Goal: Task Accomplishment & Management: Manage account settings

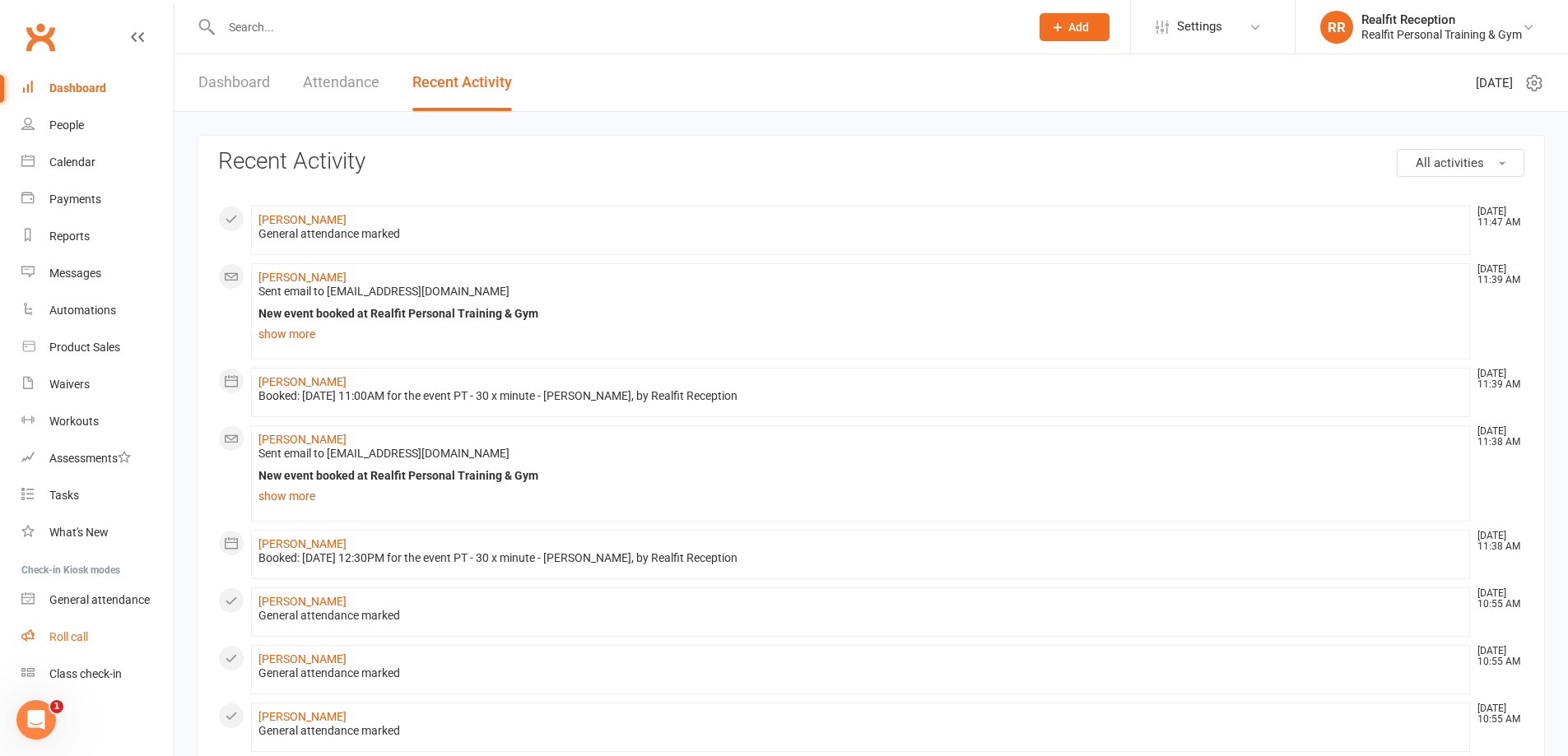
click at [83, 642] on div "Roll call" at bounding box center [68, 636] width 39 height 14
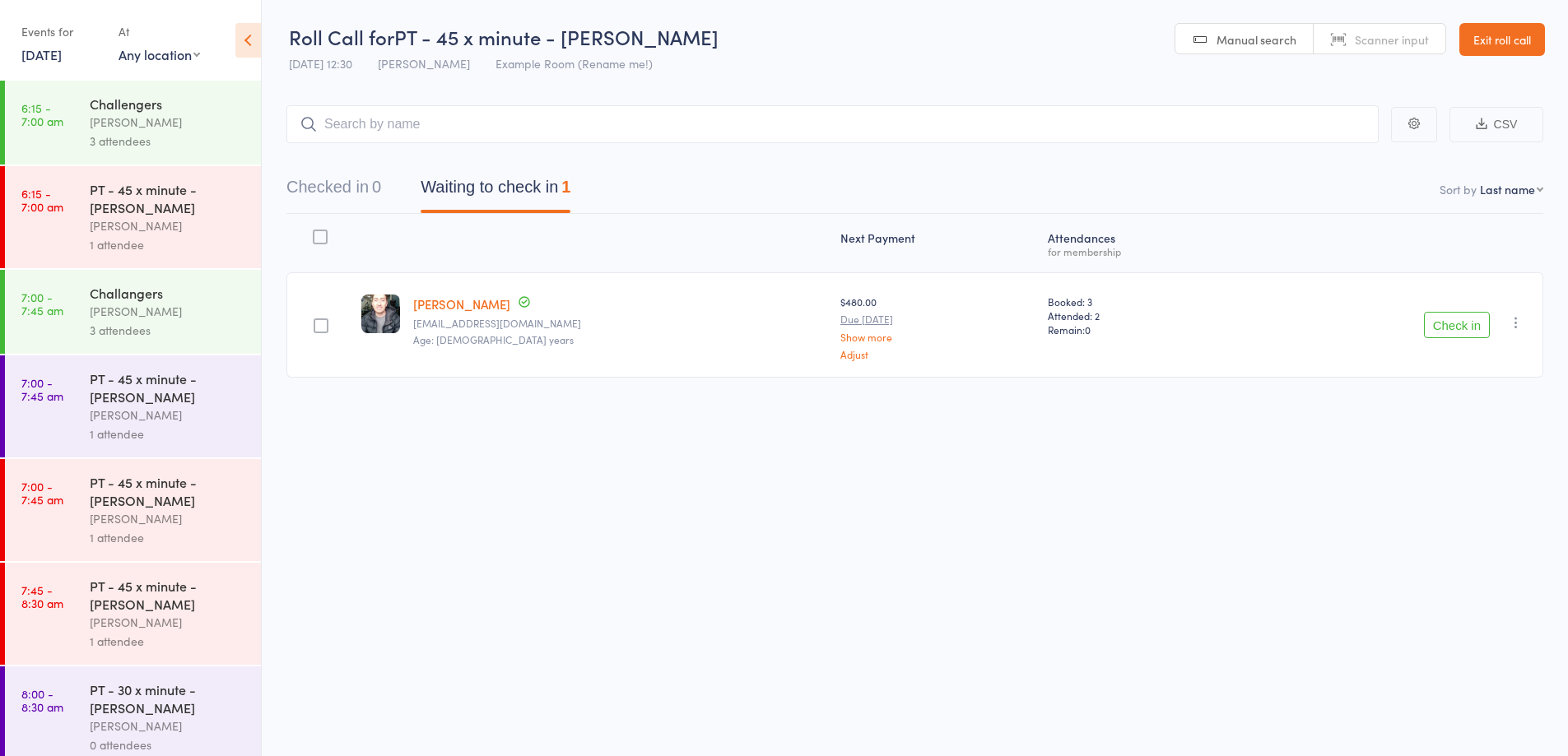
click at [1438, 321] on button "Check in" at bounding box center [1456, 325] width 66 height 26
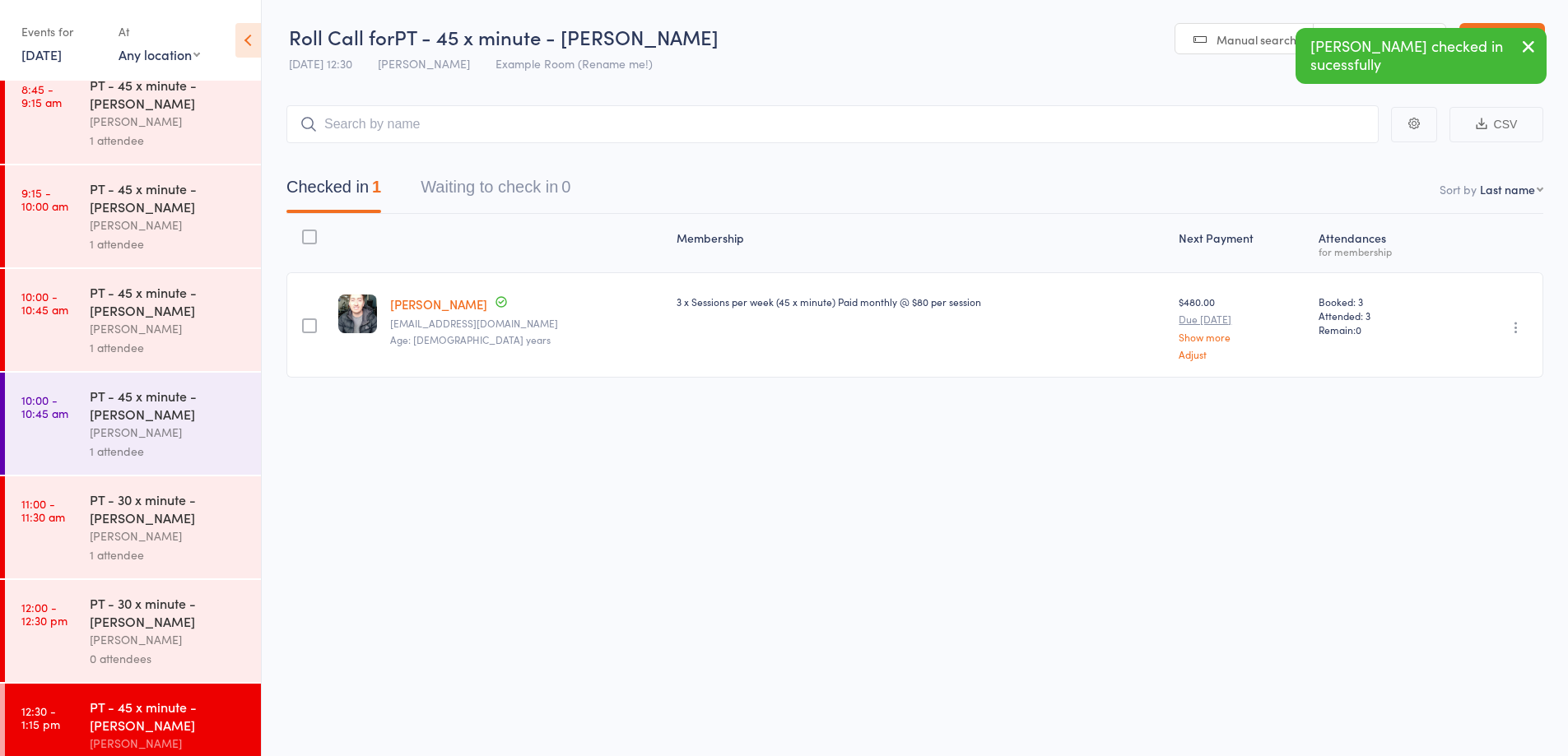
scroll to position [833, 0]
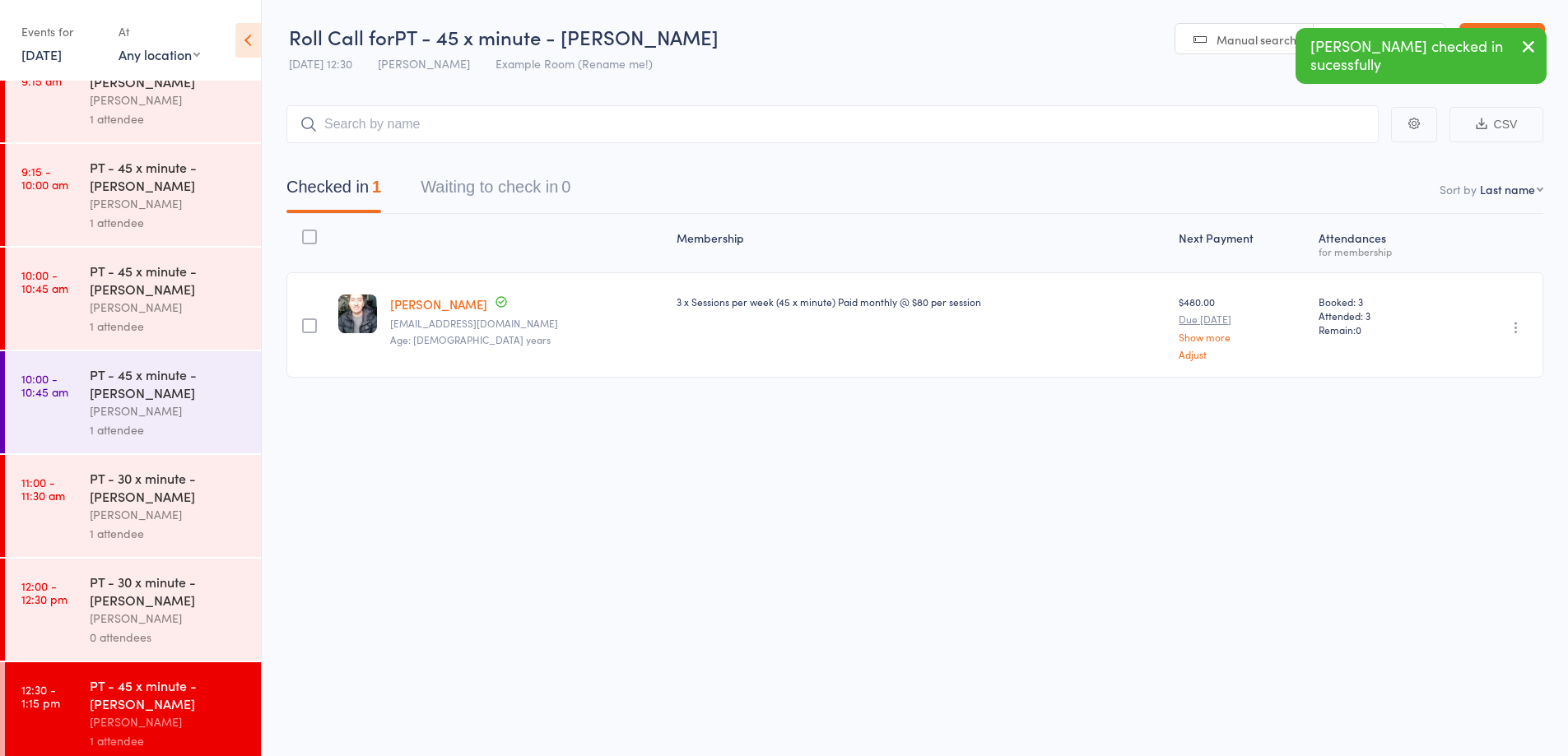
click at [207, 608] on div "PT - 30 x minute - Nadene Moore" at bounding box center [168, 591] width 157 height 36
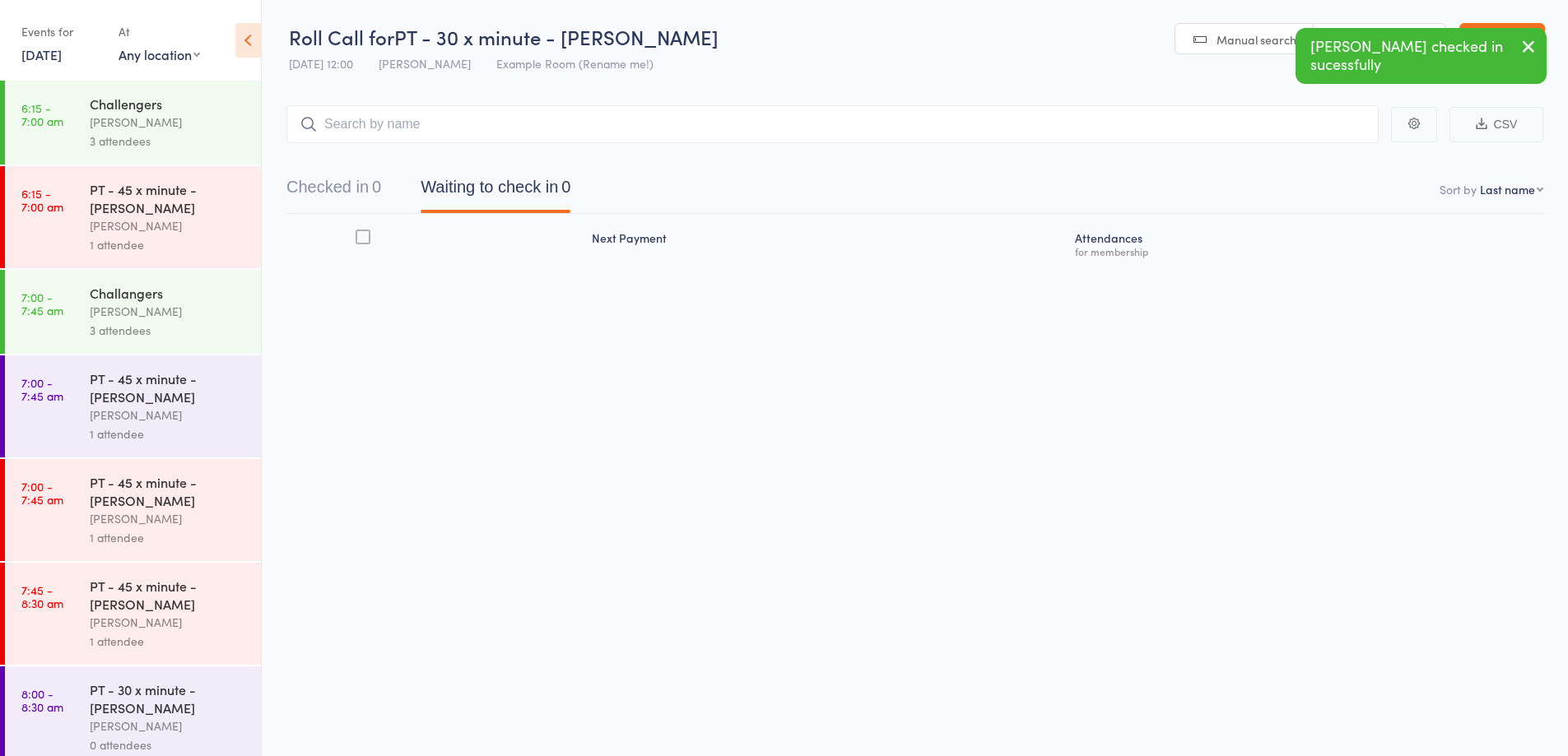
drag, startPoint x: 939, startPoint y: 128, endPoint x: 930, endPoint y: 111, distance: 19.2
click at [938, 123] on input "search" at bounding box center [833, 124] width 1092 height 38
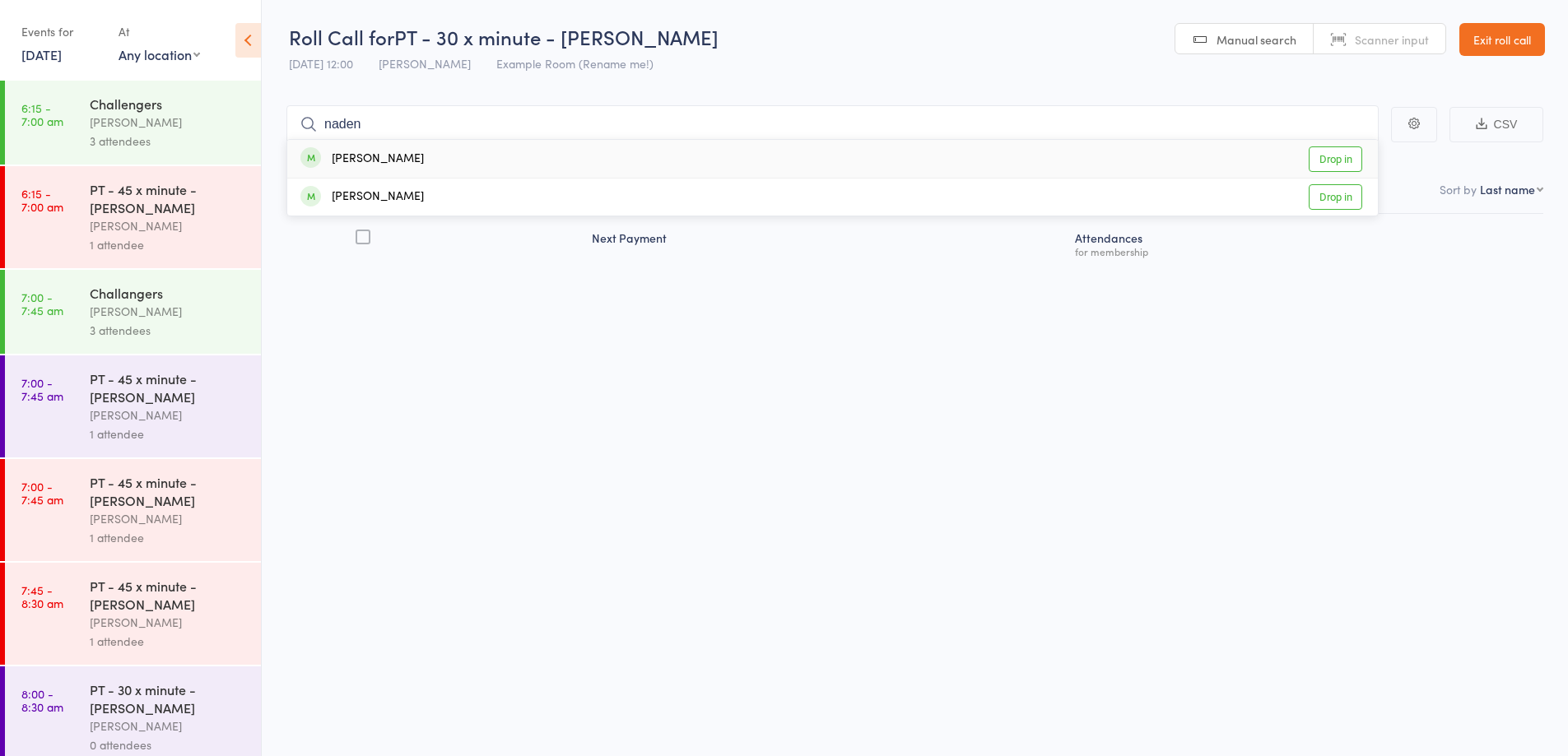
type input "naden"
click at [666, 173] on div "Nadene Moore Drop in" at bounding box center [833, 159] width 1091 height 38
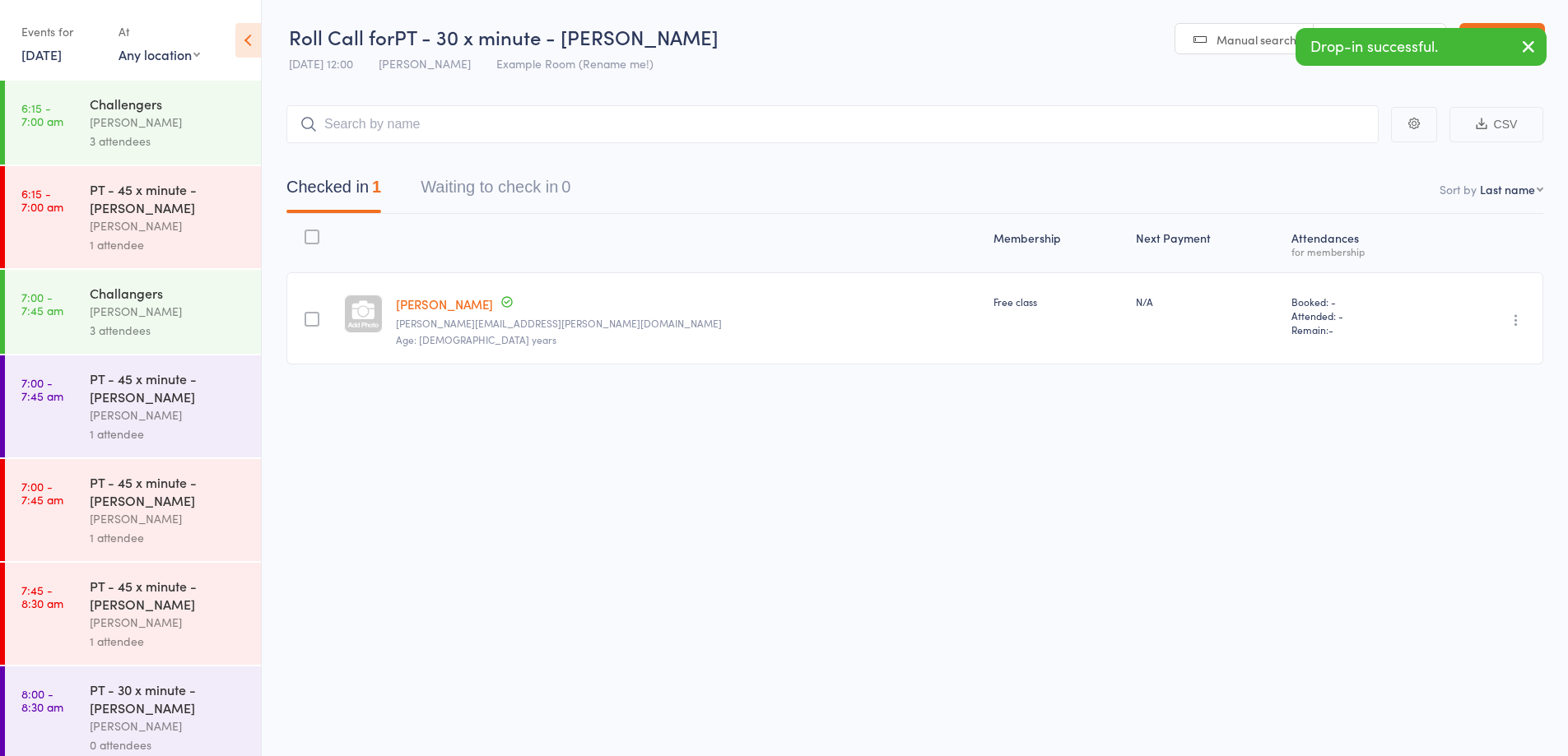
click at [1528, 50] on icon "button" at bounding box center [1529, 46] width 20 height 21
click at [1524, 45] on link "Exit roll call" at bounding box center [1502, 39] width 85 height 33
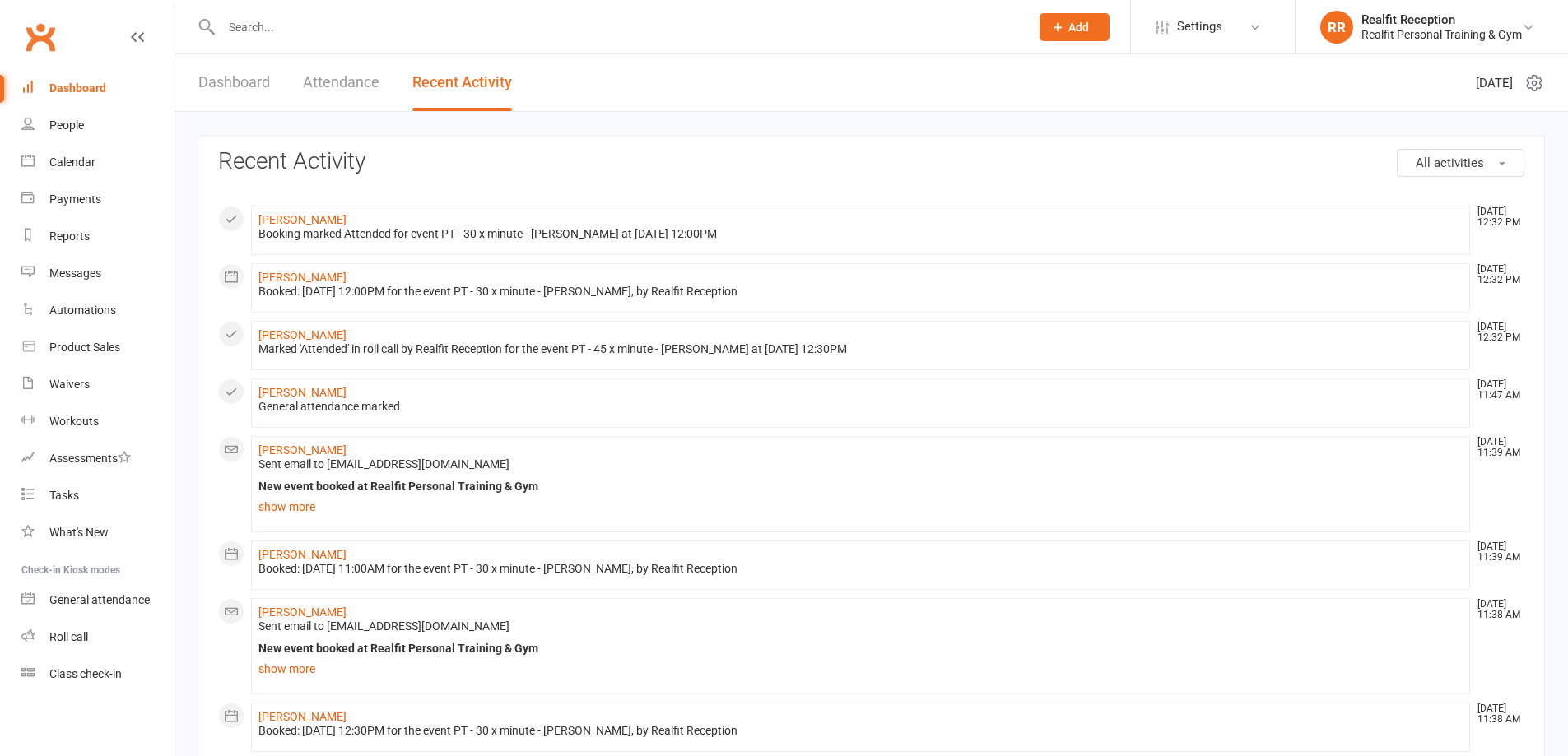
click at [75, 596] on div "General attendance" at bounding box center [99, 599] width 101 height 14
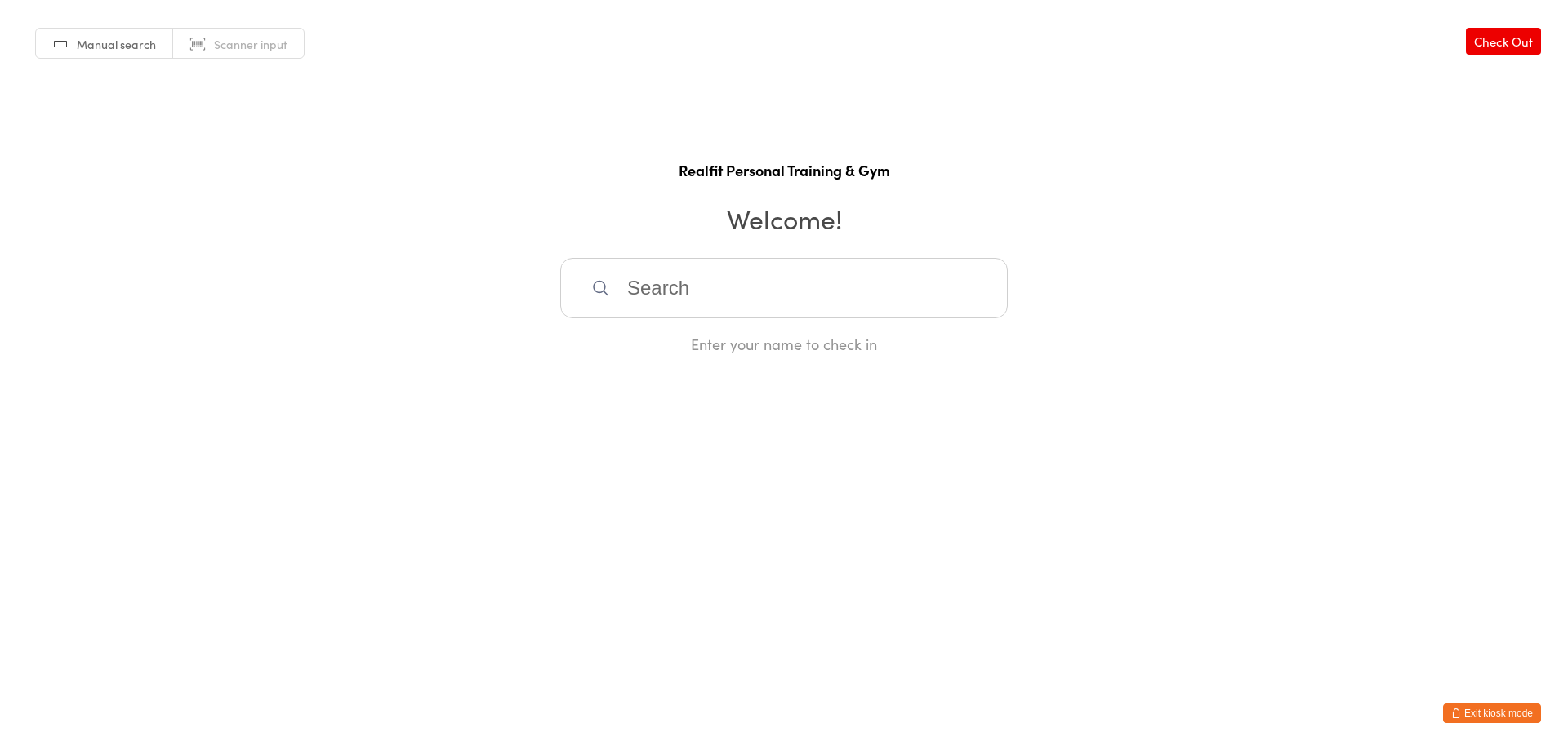
click at [694, 281] on input "search" at bounding box center [784, 288] width 447 height 60
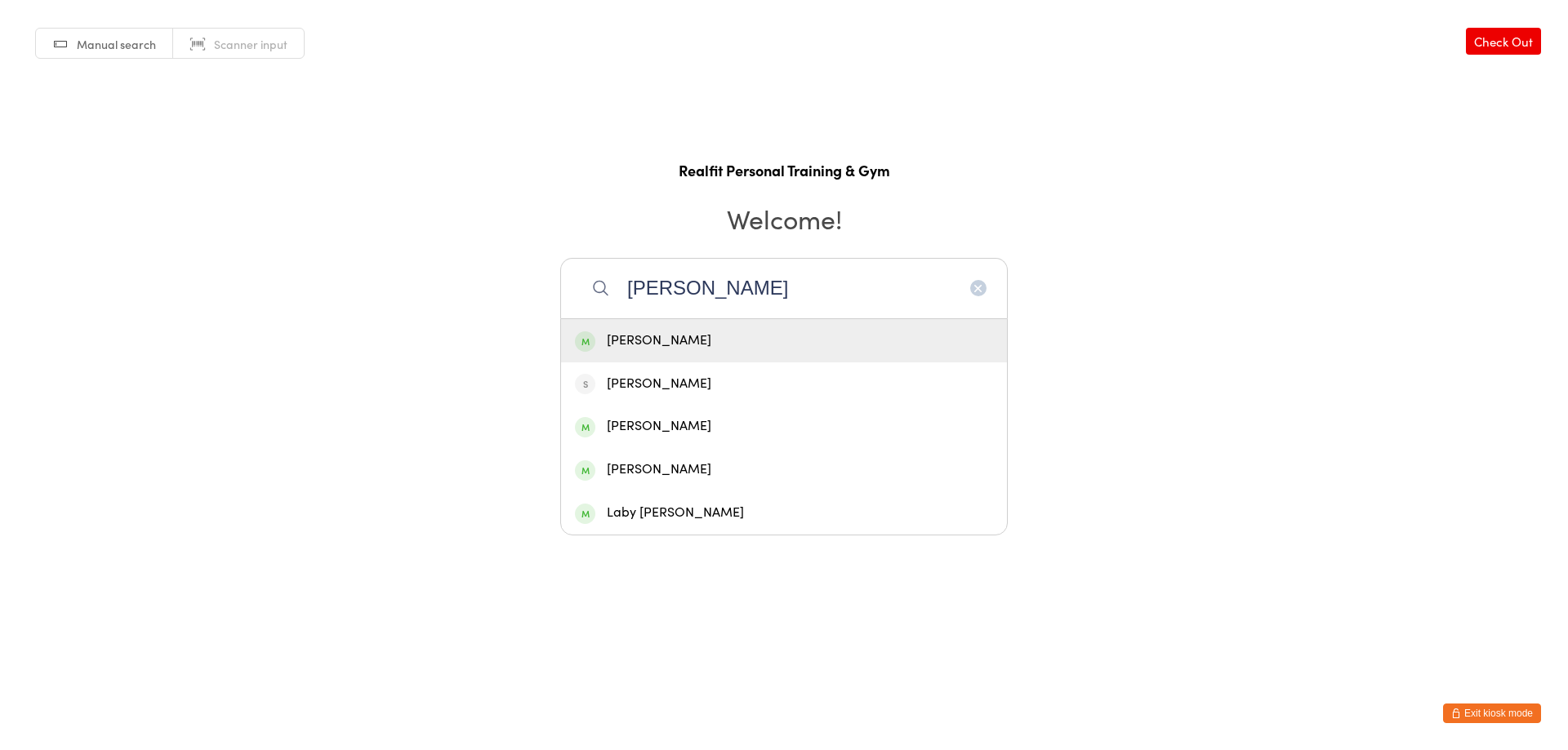
type input "[PERSON_NAME]"
click at [676, 344] on div "[PERSON_NAME]" at bounding box center [784, 341] width 418 height 22
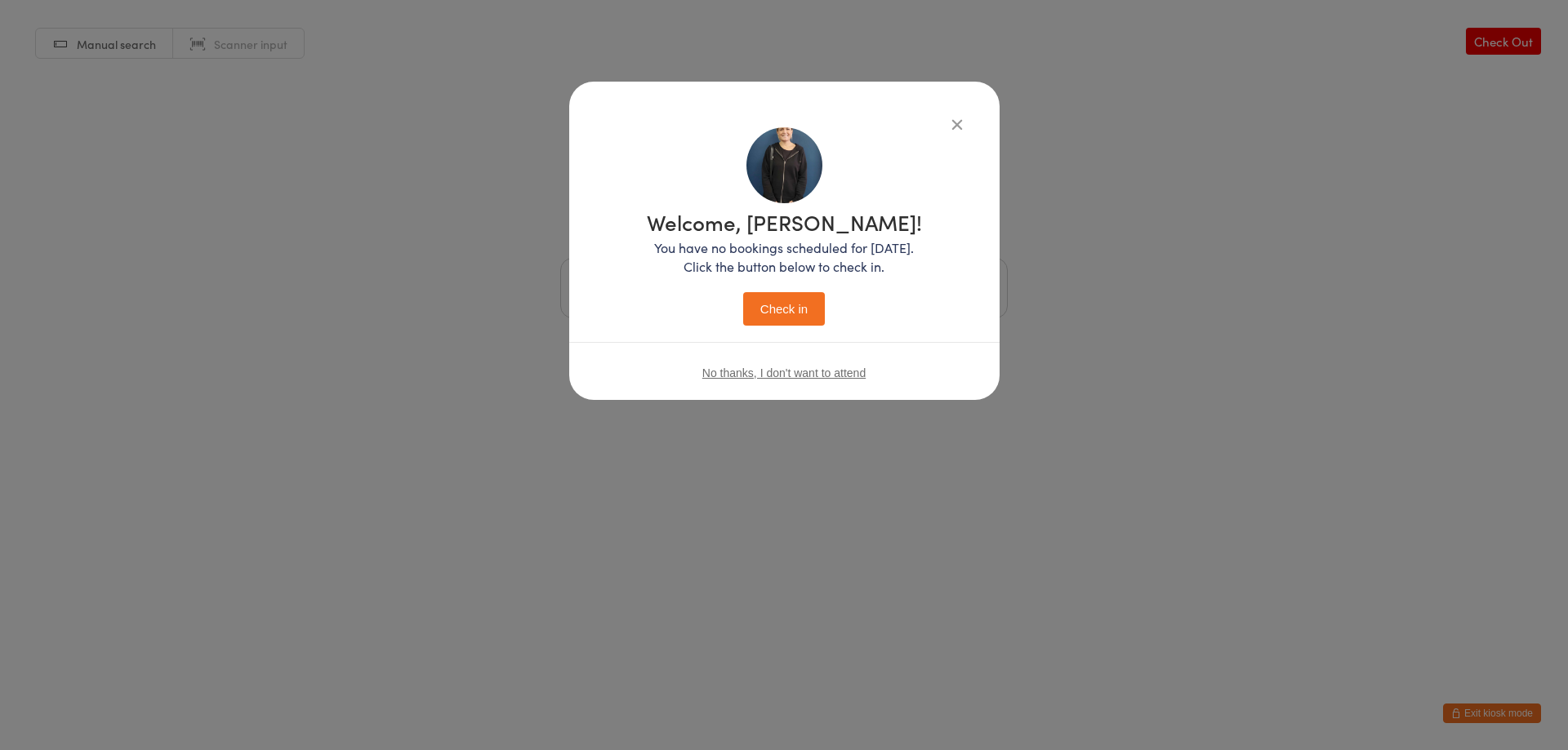
click at [780, 308] on button "Check in" at bounding box center [784, 308] width 82 height 33
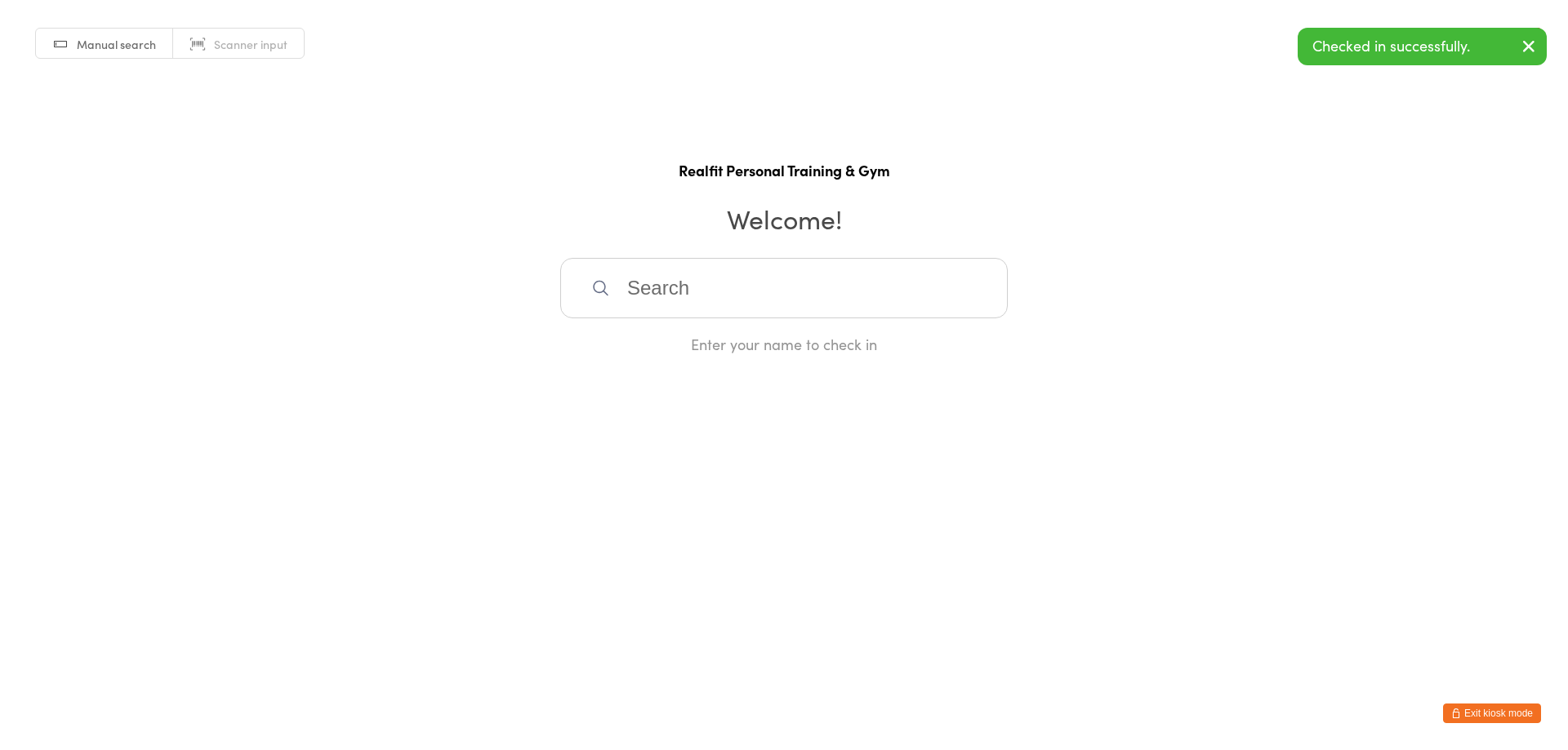
click at [1456, 709] on icon "button" at bounding box center [1456, 713] width 10 height 10
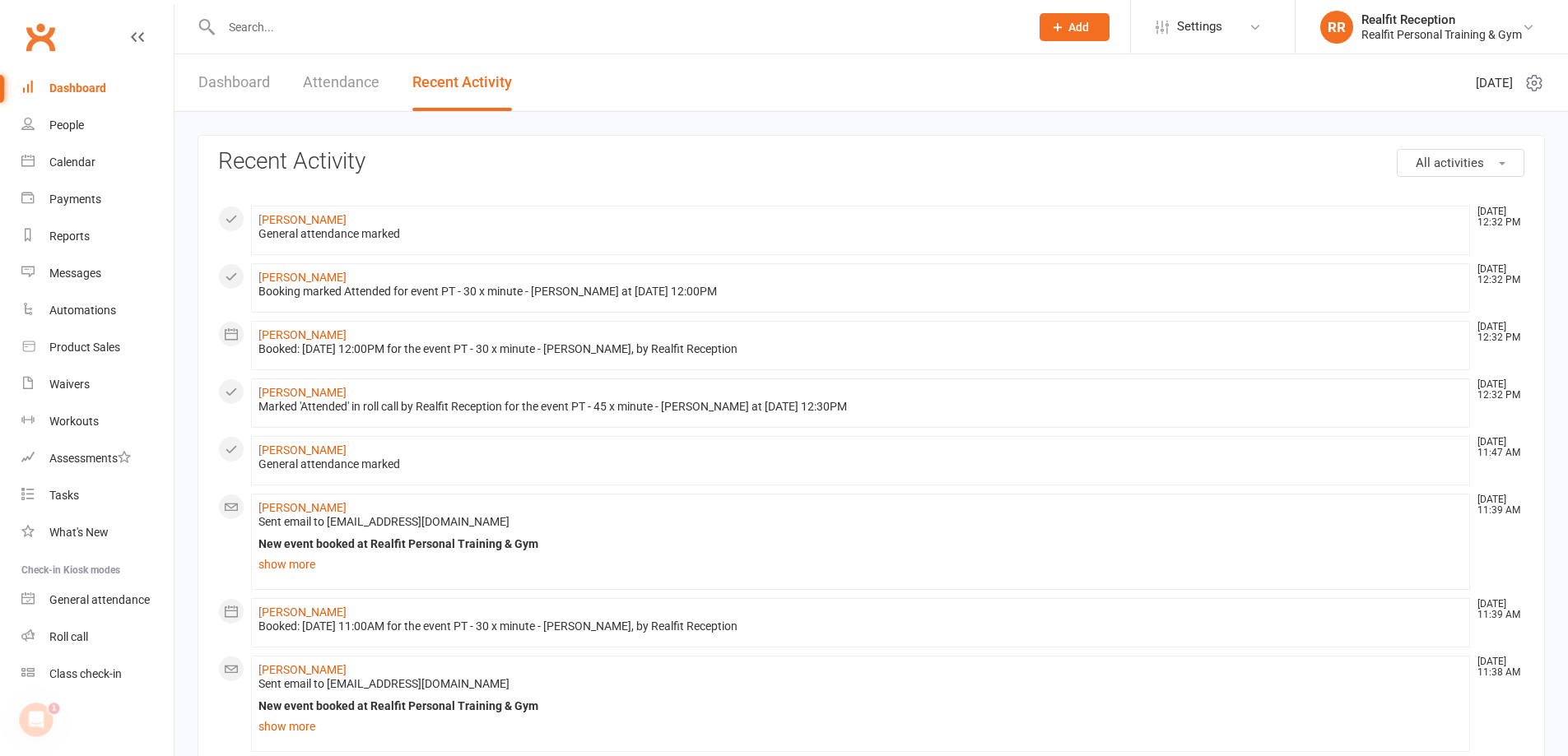
click at [73, 93] on div "Dashboard" at bounding box center [77, 88] width 57 height 14
click at [337, 36] on input "text" at bounding box center [618, 26] width 802 height 23
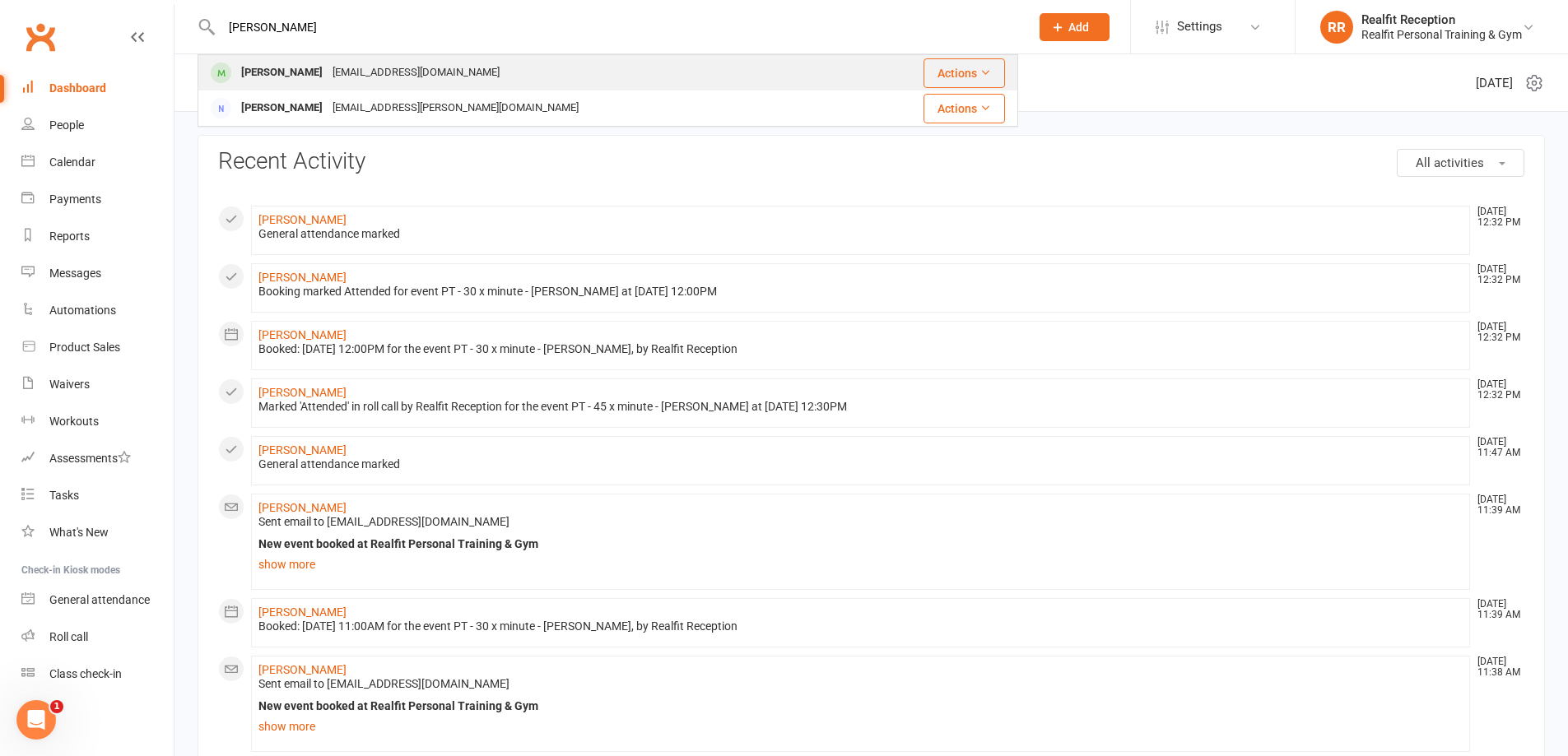
type input "jeff"
click at [337, 73] on div "delpiero22@hotmail.com" at bounding box center [415, 73] width 177 height 24
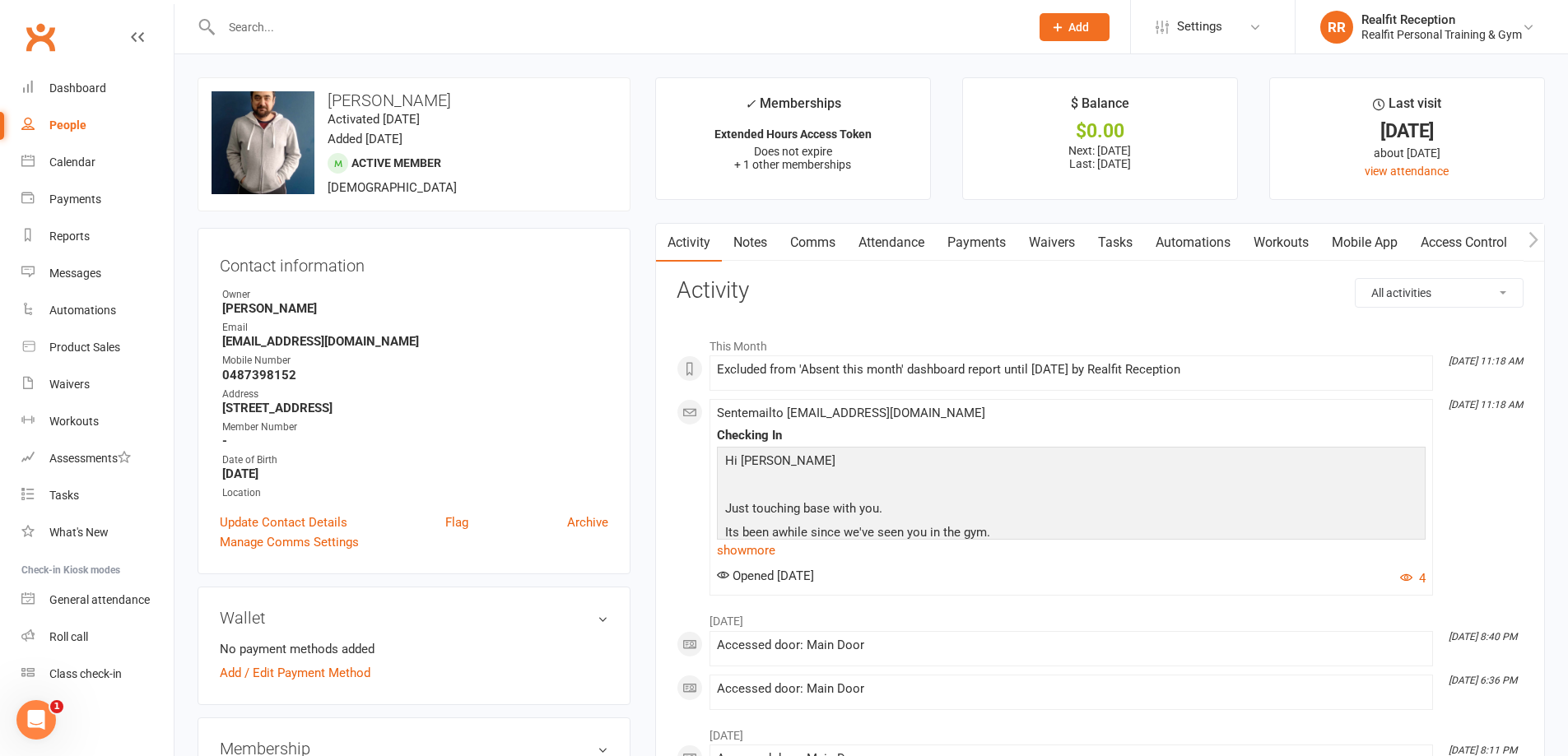
click at [995, 247] on link "Payments" at bounding box center [977, 243] width 82 height 38
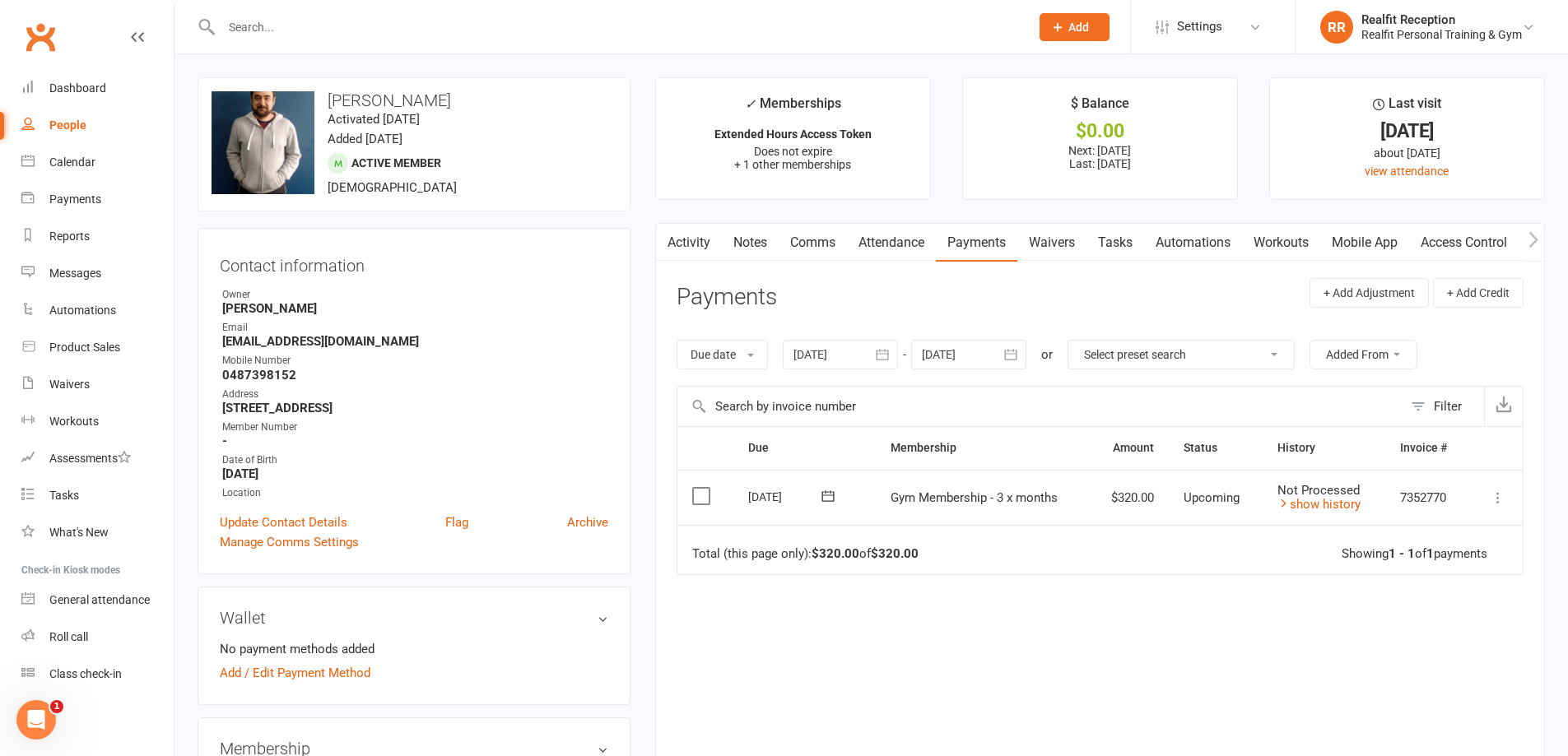
click at [1495, 501] on icon at bounding box center [1498, 498] width 16 height 16
click at [1417, 557] on link "Mark as Paid (POS)" at bounding box center [1410, 563] width 194 height 33
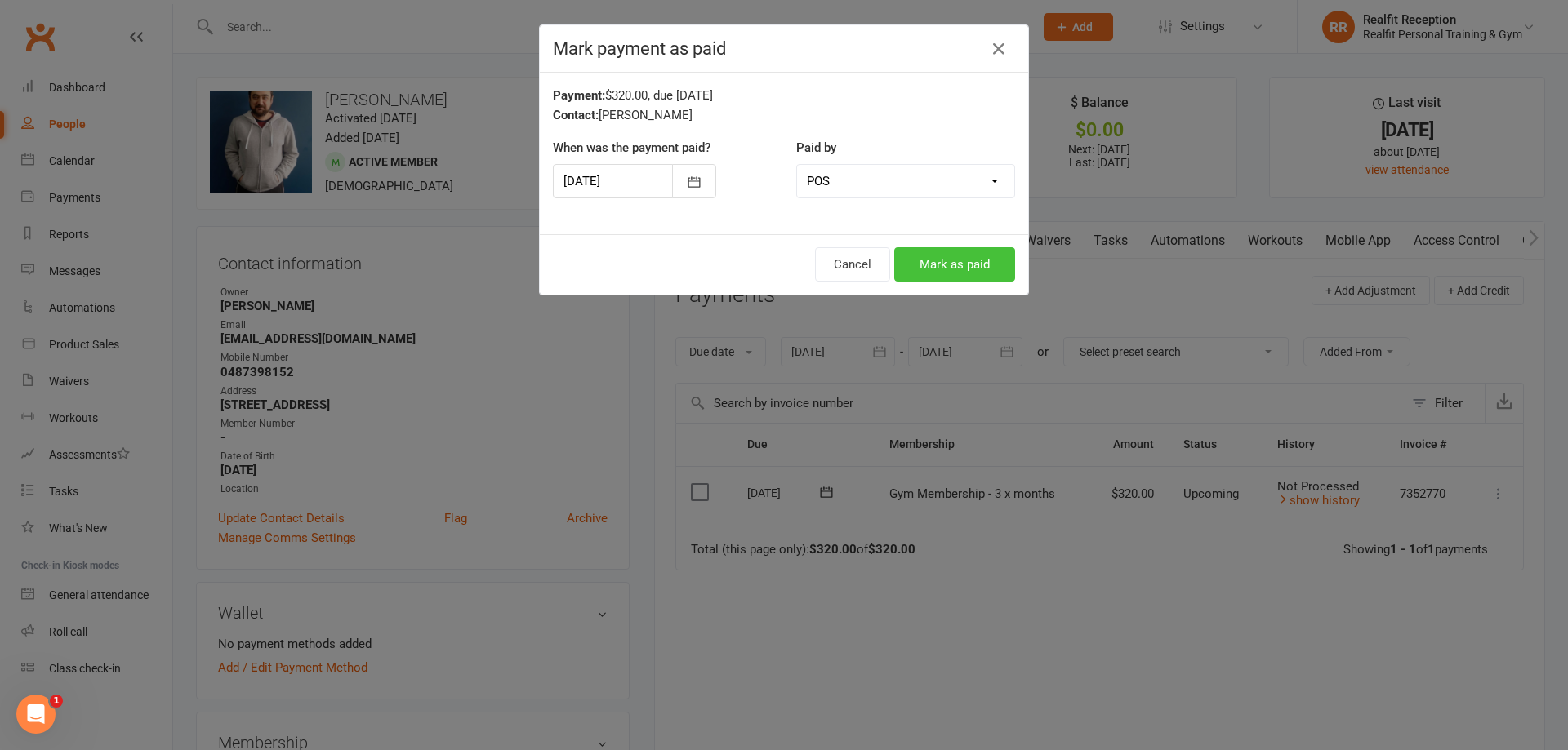
click at [935, 264] on button "Mark as paid" at bounding box center [954, 264] width 121 height 34
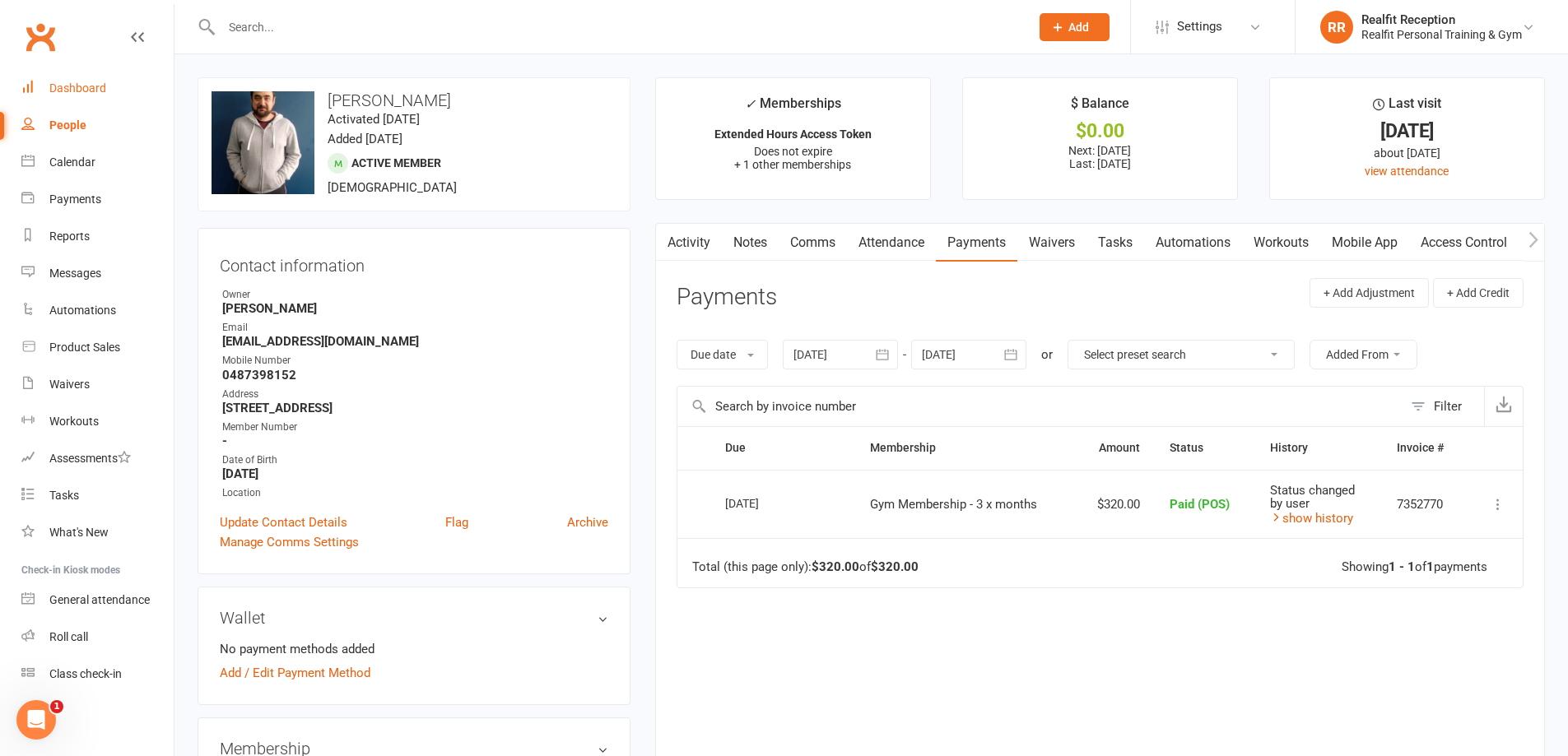
click at [73, 90] on div "Dashboard" at bounding box center [77, 88] width 57 height 14
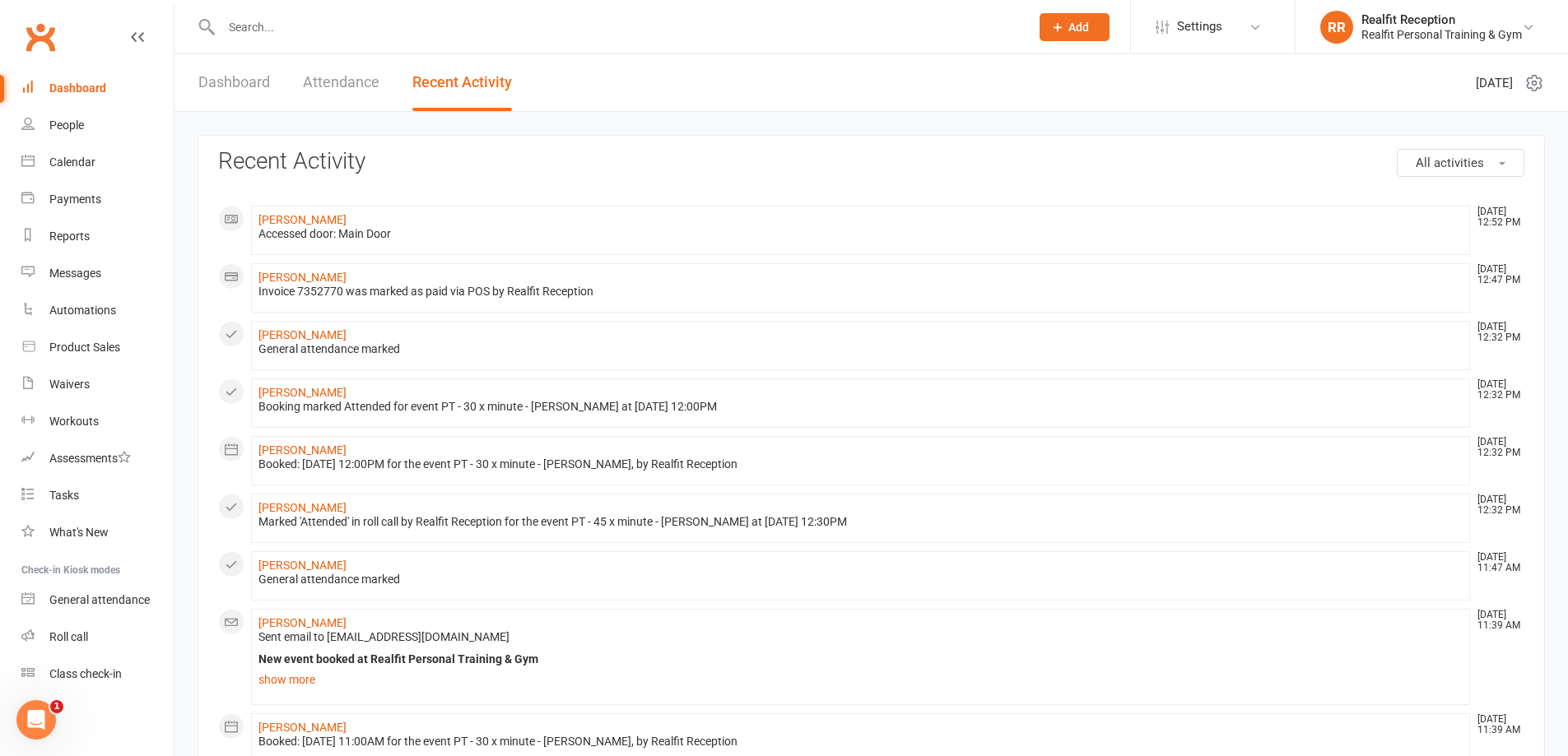
click at [262, 84] on link "Dashboard" at bounding box center [234, 82] width 72 height 57
